Goal: Communication & Community: Answer question/provide support

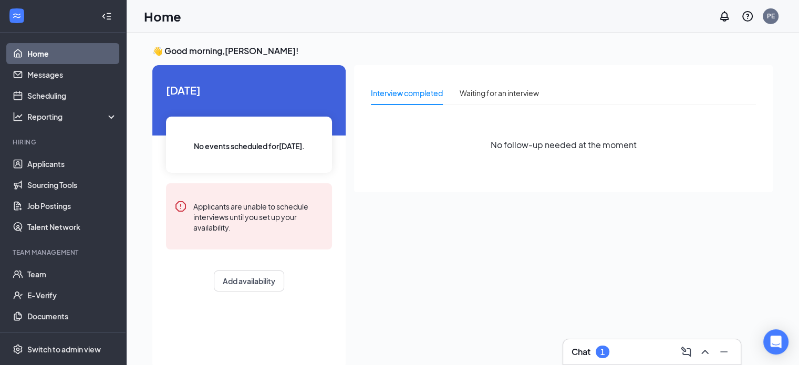
click at [597, 350] on div "1" at bounding box center [602, 352] width 14 height 13
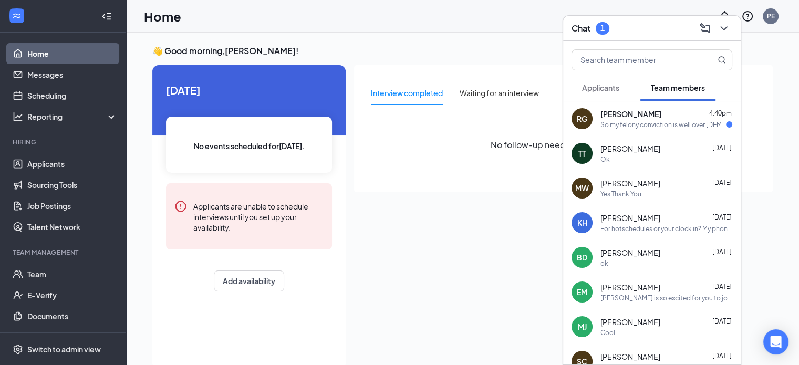
click at [664, 116] on div "[PERSON_NAME] 4:40pm" at bounding box center [666, 114] width 132 height 11
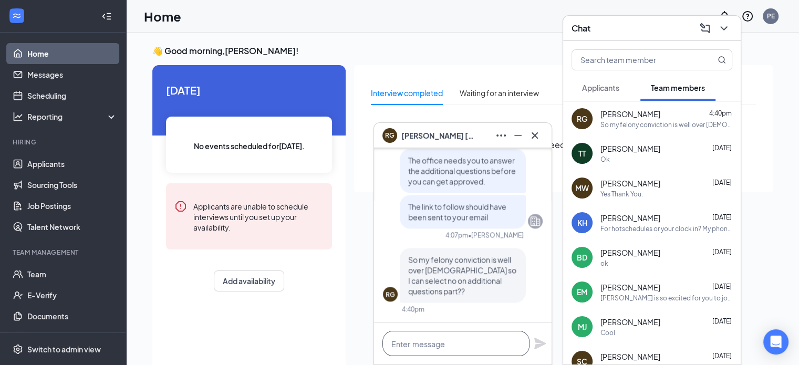
click at [464, 346] on textarea at bounding box center [455, 343] width 147 height 25
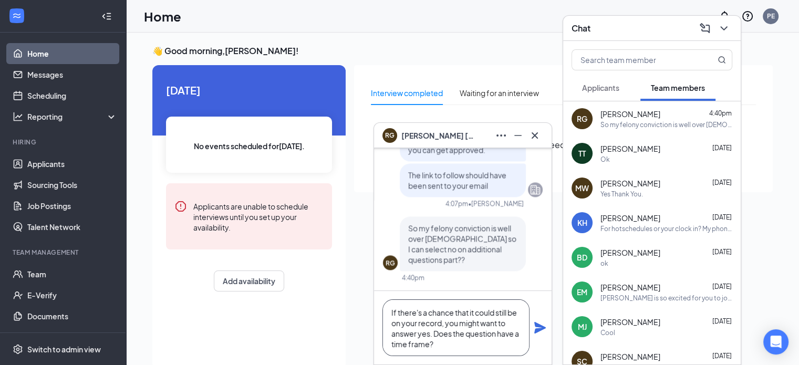
type textarea "If there's a chance that it could still be on your record, you might want to an…"
click at [542, 331] on icon "Plane" at bounding box center [539, 327] width 13 height 13
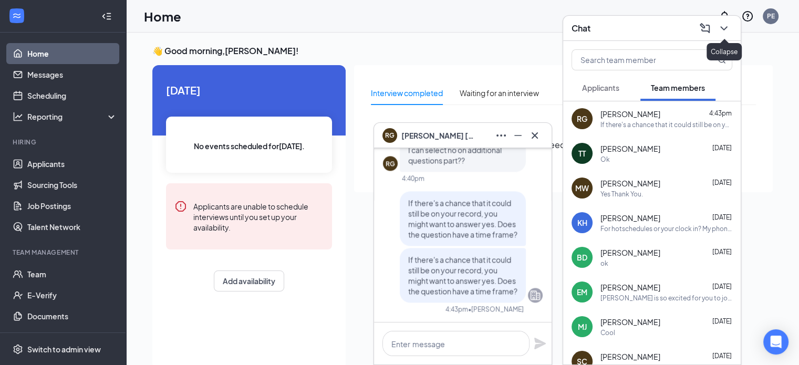
click at [726, 29] on icon "ChevronDown" at bounding box center [723, 28] width 13 height 13
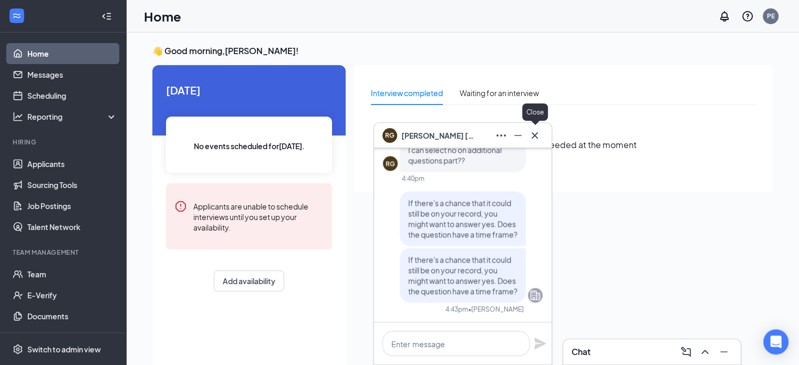
click at [538, 134] on icon "Cross" at bounding box center [534, 135] width 13 height 13
